Goal: Information Seeking & Learning: Learn about a topic

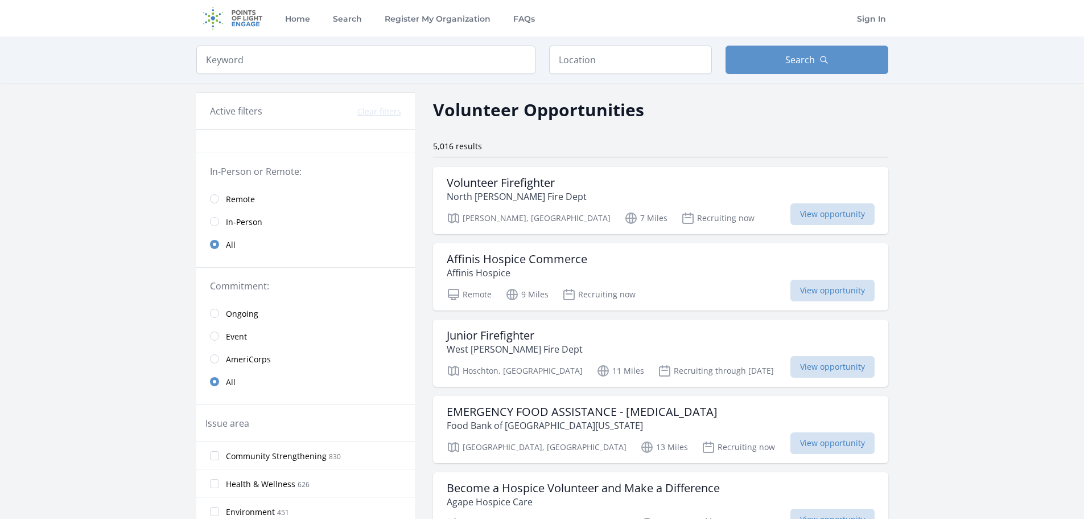
scroll to position [57, 0]
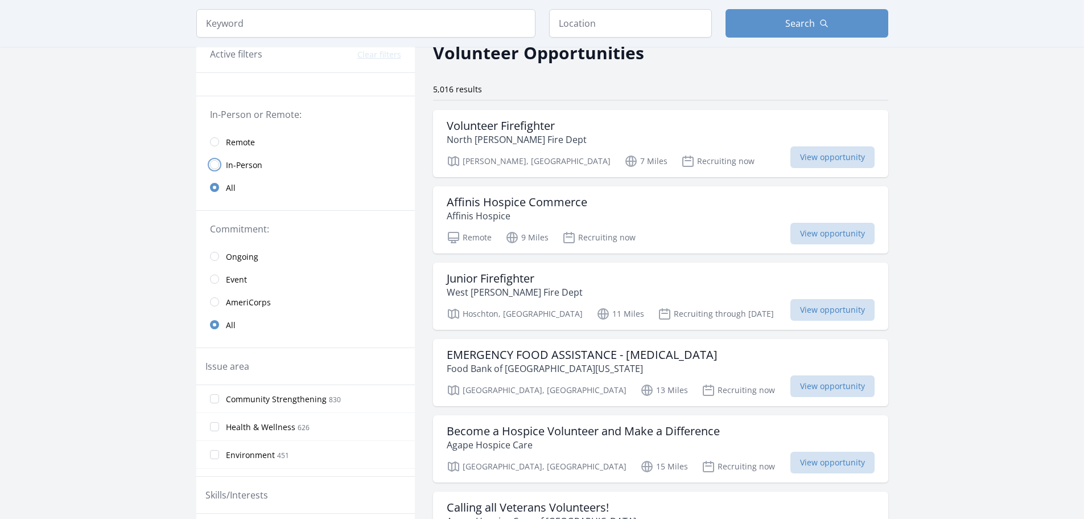
click at [213, 166] on input "radio" at bounding box center [214, 164] width 9 height 9
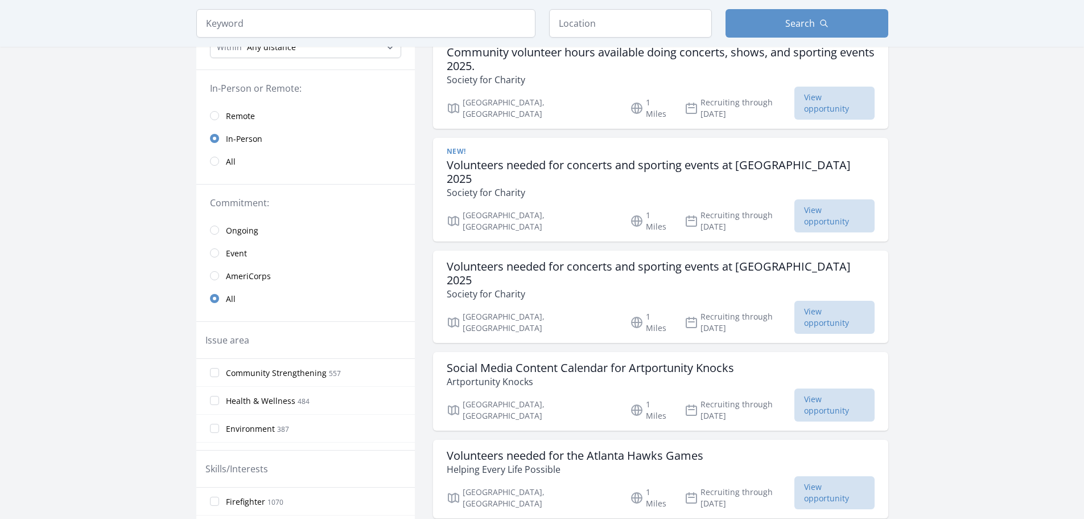
scroll to position [171, 0]
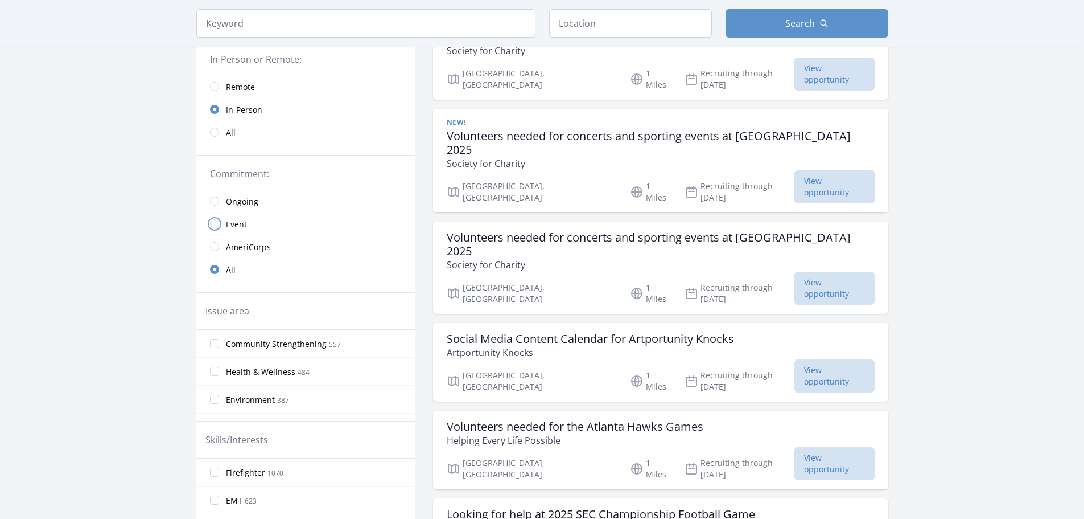
click at [214, 223] on input "radio" at bounding box center [214, 223] width 9 height 9
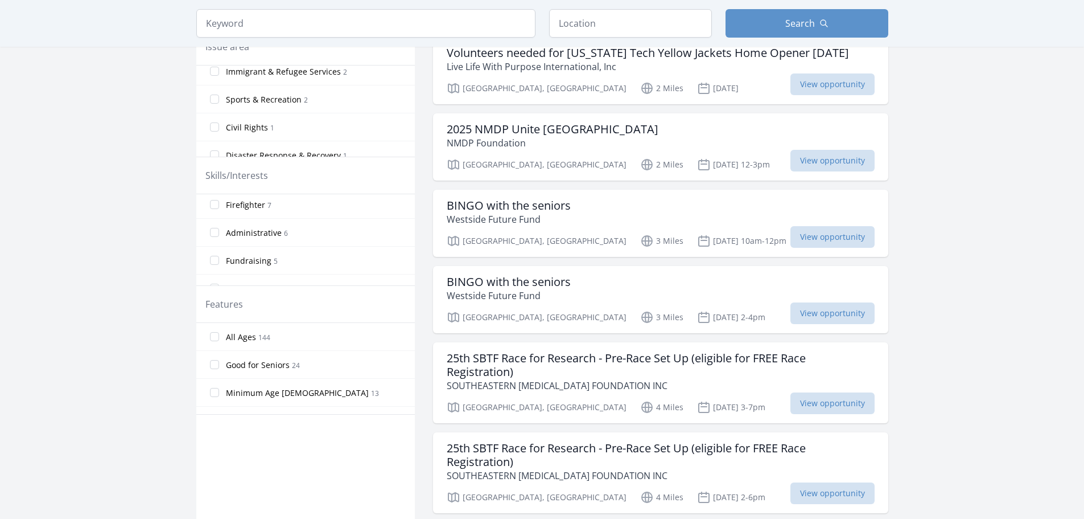
scroll to position [455, 0]
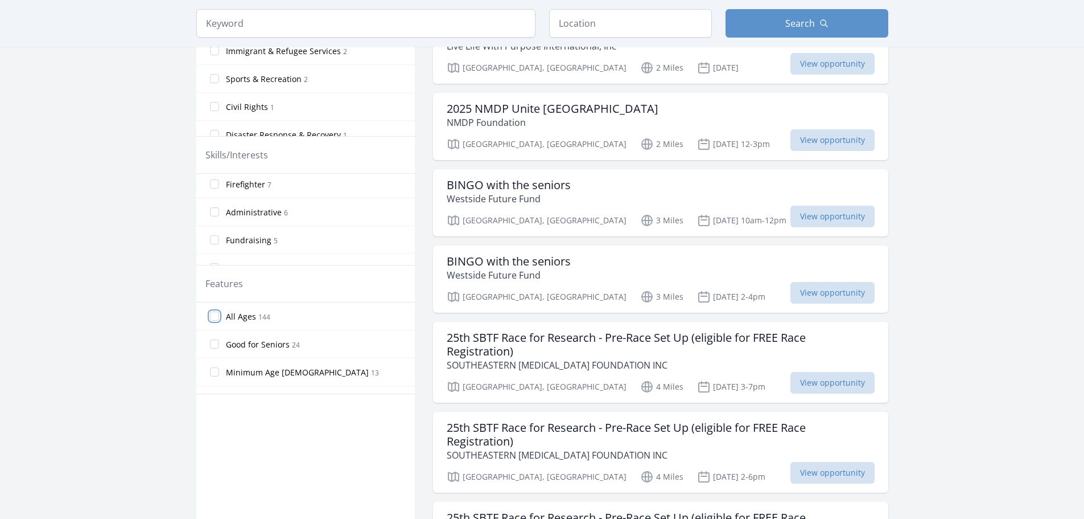
click at [217, 319] on input "All Ages [DEMOGRAPHIC_DATA]" at bounding box center [214, 315] width 9 height 9
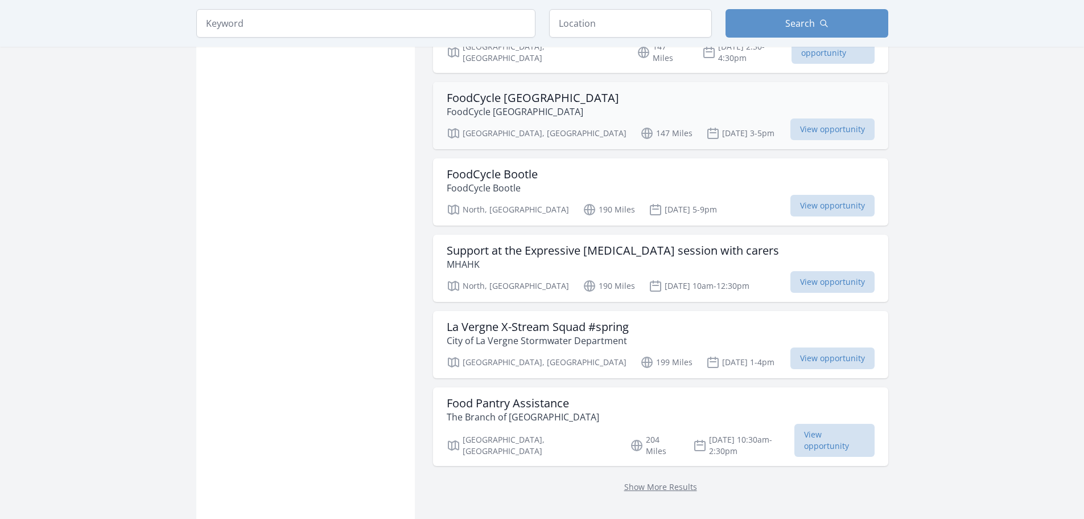
scroll to position [1309, 0]
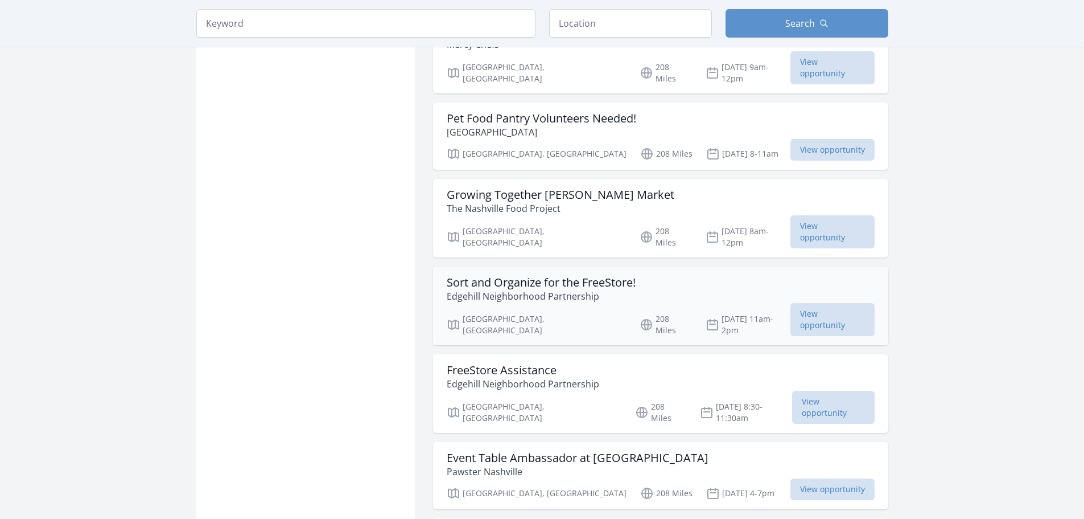
scroll to position [2733, 0]
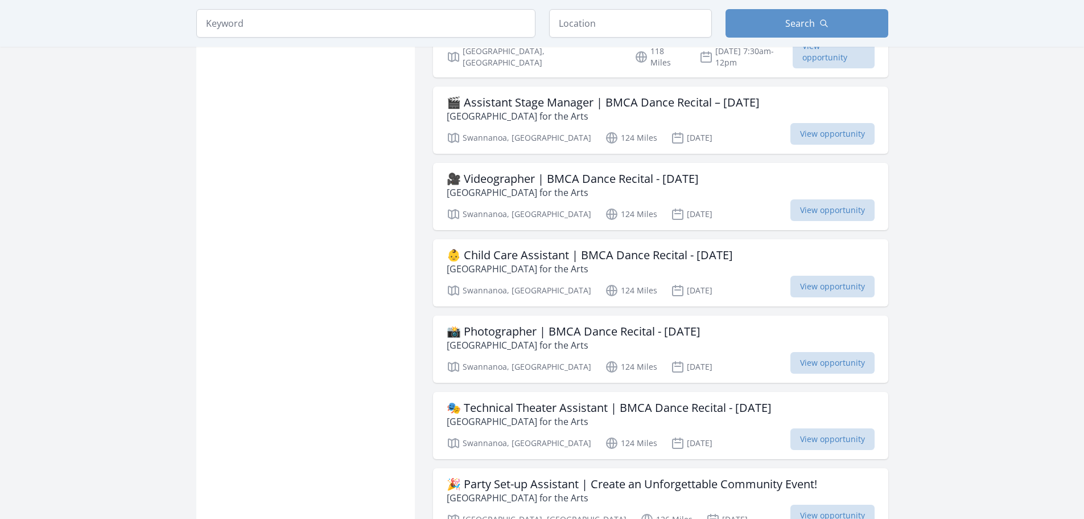
scroll to position [2733, 0]
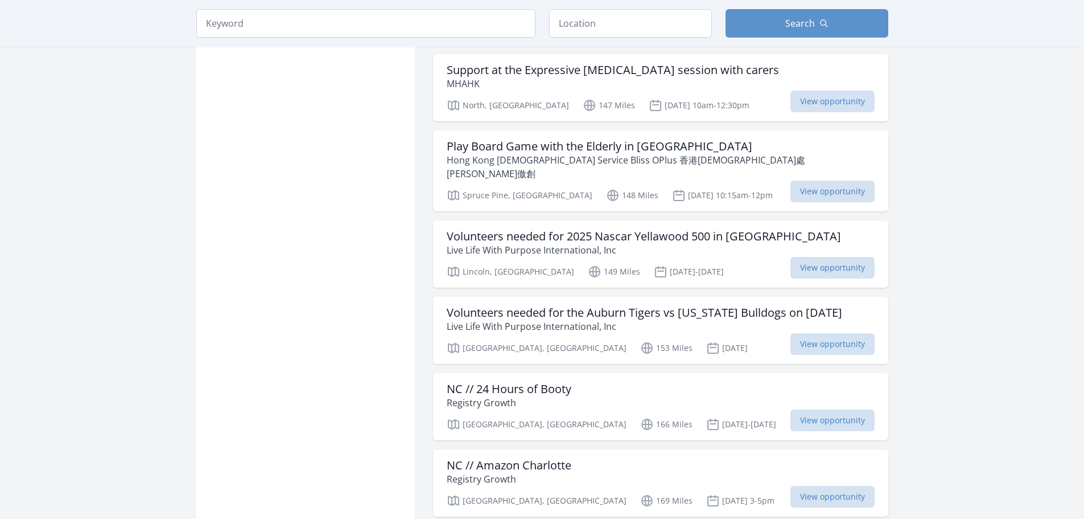
scroll to position [1309, 0]
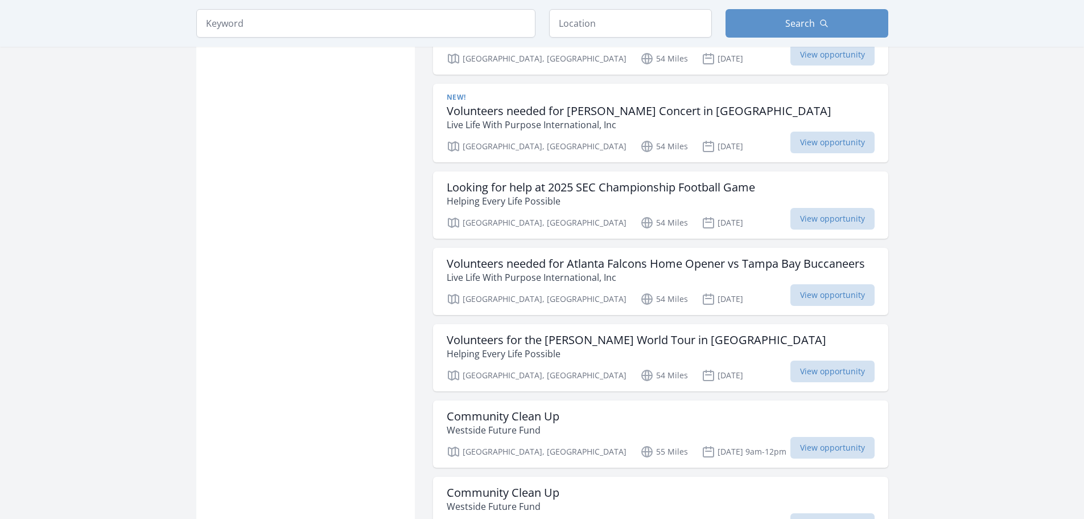
scroll to position [171, 0]
